Goal: Information Seeking & Learning: Learn about a topic

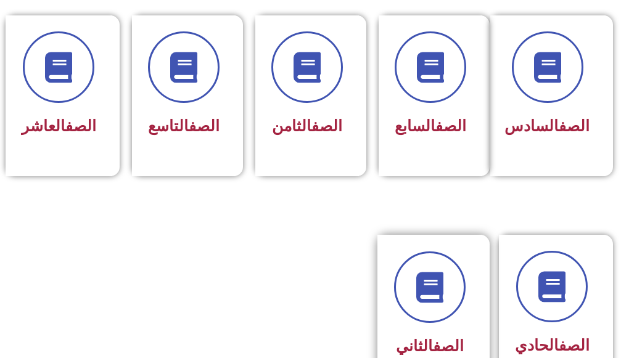
scroll to position [555, 0]
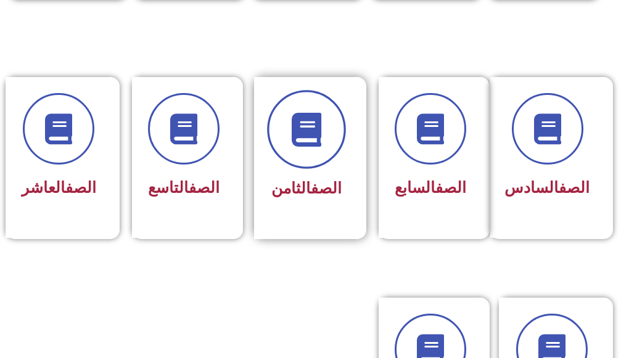
click at [331, 133] on span at bounding box center [306, 129] width 79 height 79
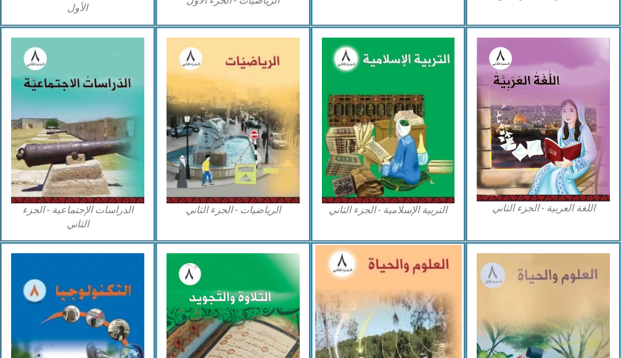
scroll to position [678, 0]
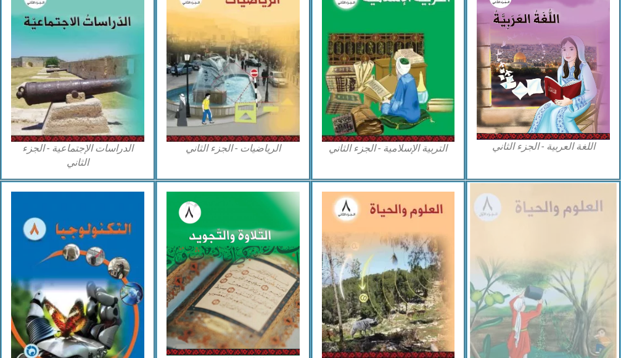
click at [541, 239] on img at bounding box center [543, 277] width 146 height 189
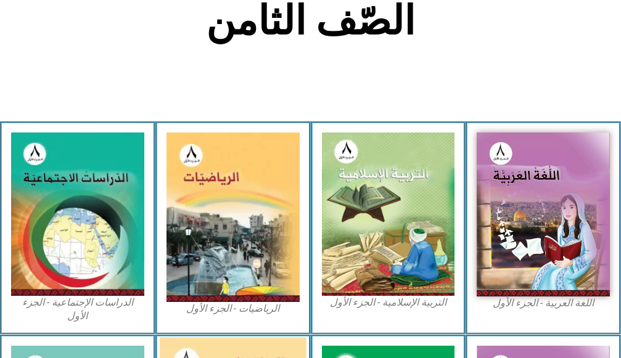
scroll to position [370, 0]
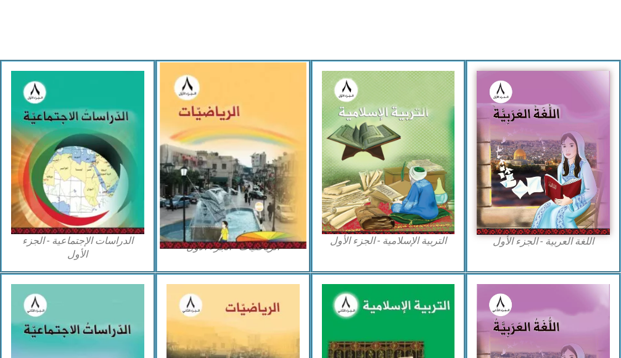
click at [251, 130] on img at bounding box center [233, 155] width 146 height 187
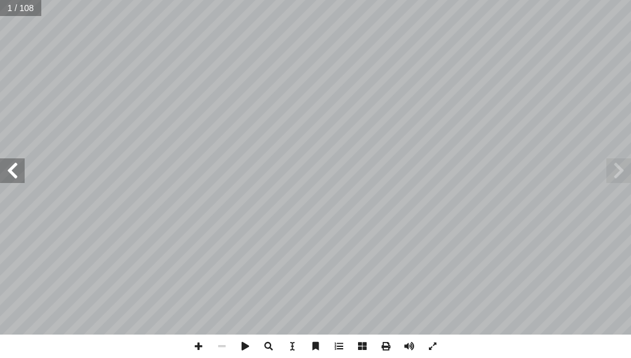
click at [10, 176] on span at bounding box center [12, 170] width 25 height 25
click at [8, 163] on span at bounding box center [12, 170] width 25 height 25
click at [17, 158] on span at bounding box center [12, 170] width 25 height 25
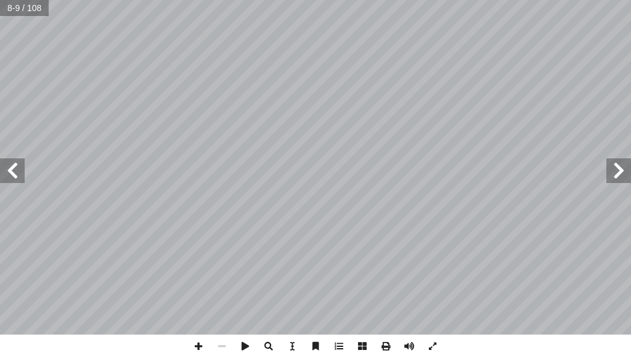
click at [17, 160] on span at bounding box center [12, 170] width 25 height 25
click at [202, 345] on span at bounding box center [198, 346] width 23 height 23
click at [216, 347] on span at bounding box center [221, 346] width 23 height 23
click at [5, 165] on span at bounding box center [12, 170] width 25 height 25
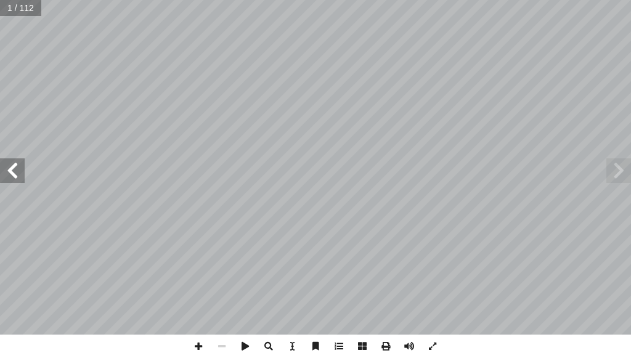
click at [5, 165] on span at bounding box center [12, 170] width 25 height 25
click at [5, 160] on span at bounding box center [12, 170] width 25 height 25
click at [5, 163] on span at bounding box center [12, 170] width 25 height 25
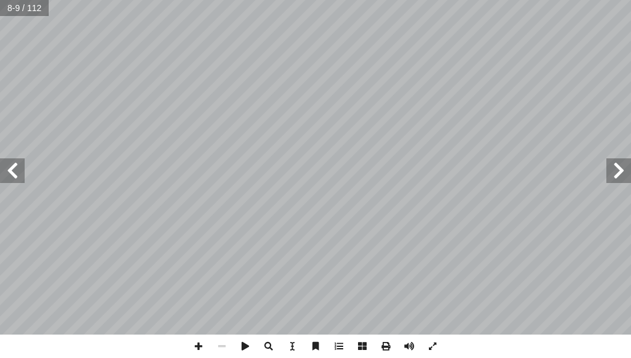
click at [15, 178] on span at bounding box center [12, 170] width 25 height 25
click at [197, 345] on span at bounding box center [198, 346] width 23 height 23
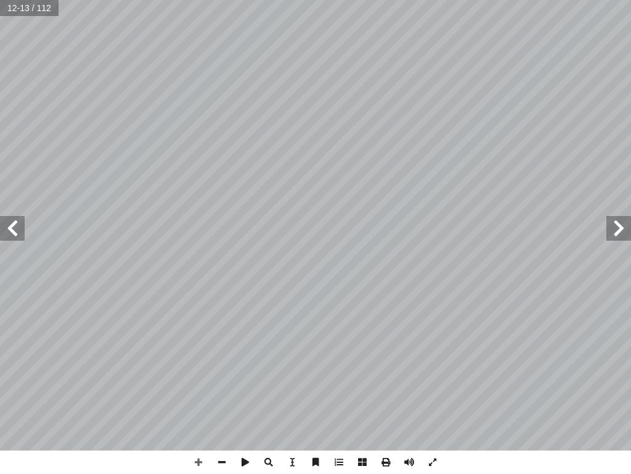
click at [7, 15] on input "text" at bounding box center [29, 8] width 58 height 16
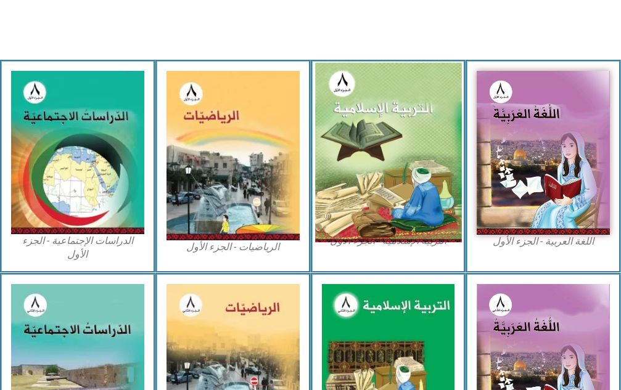
scroll to position [432, 0]
